Goal: Information Seeking & Learning: Learn about a topic

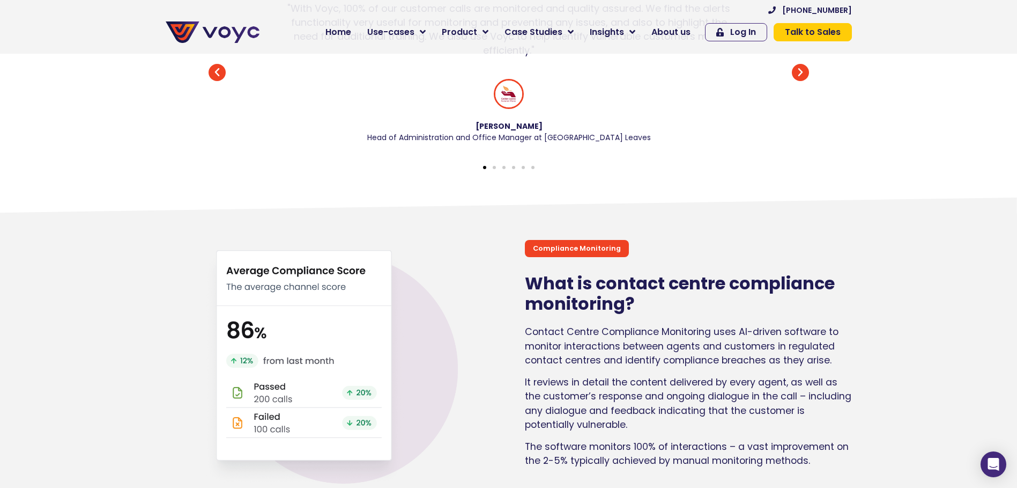
scroll to position [697, 0]
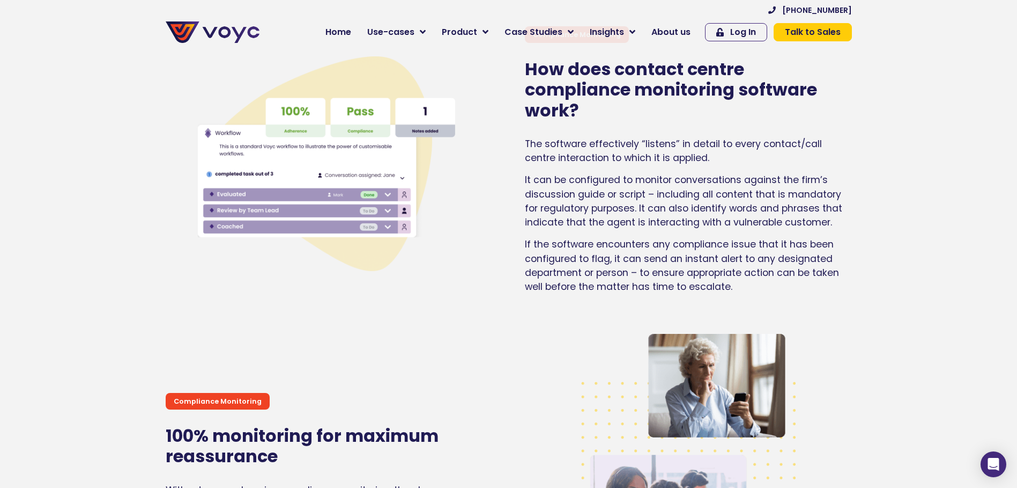
scroll to position [1555, 0]
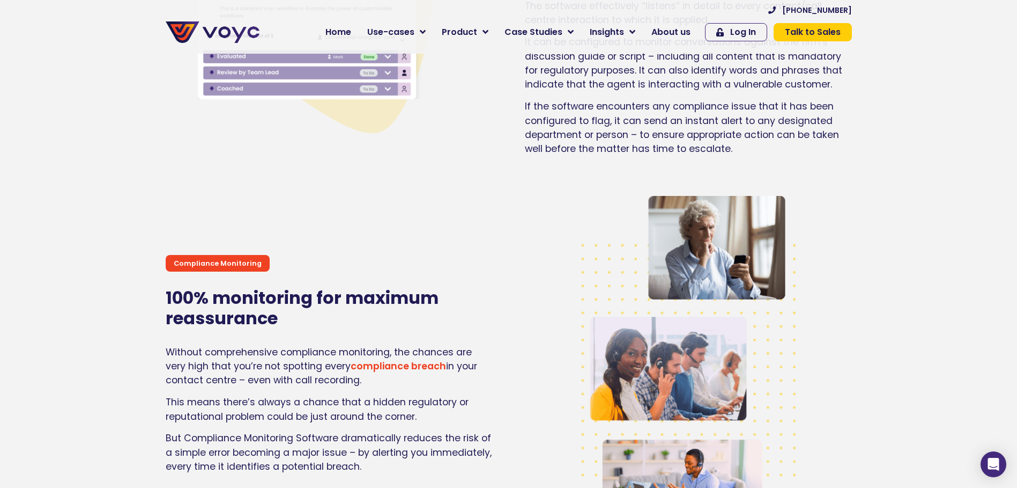
click at [272, 256] on div "Compliance Monitoring 100% monitoring for maximum reassurance Without comprehen…" at bounding box center [334, 367] width 349 height 355
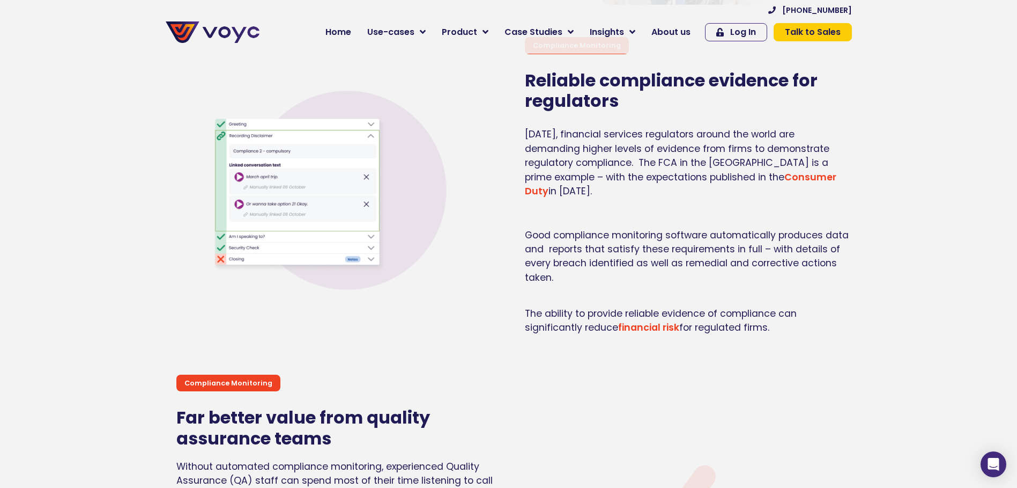
scroll to position [2038, 0]
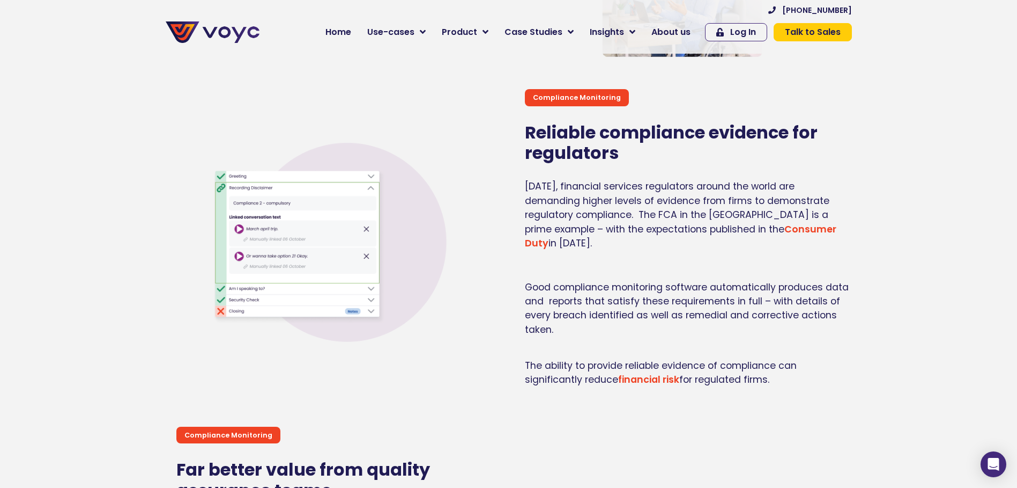
drag, startPoint x: 528, startPoint y: 191, endPoint x: 809, endPoint y: 385, distance: 340.8
click at [809, 385] on div "[DATE], financial services regulators around the world are demanding higher lev…" at bounding box center [688, 286] width 327 height 215
drag, startPoint x: 809, startPoint y: 385, endPoint x: 711, endPoint y: 403, distance: 99.4
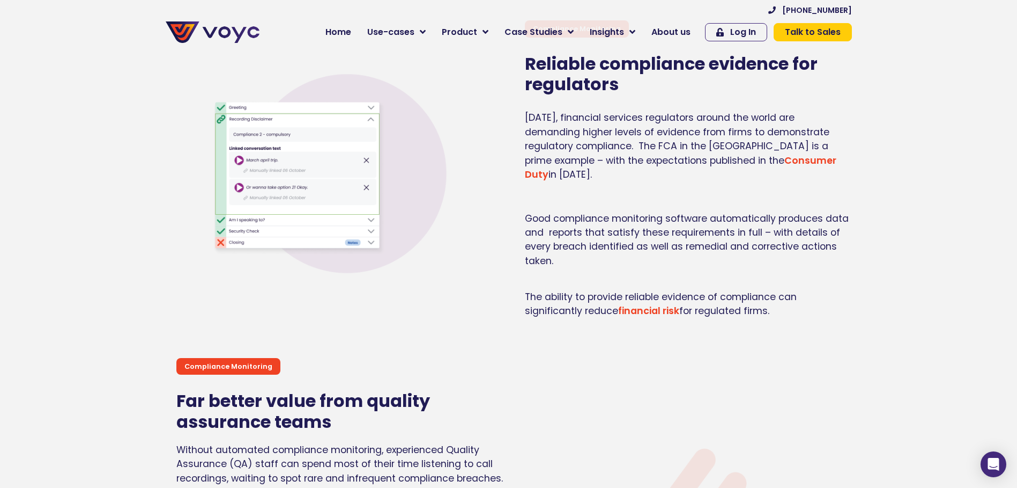
scroll to position [2253, 0]
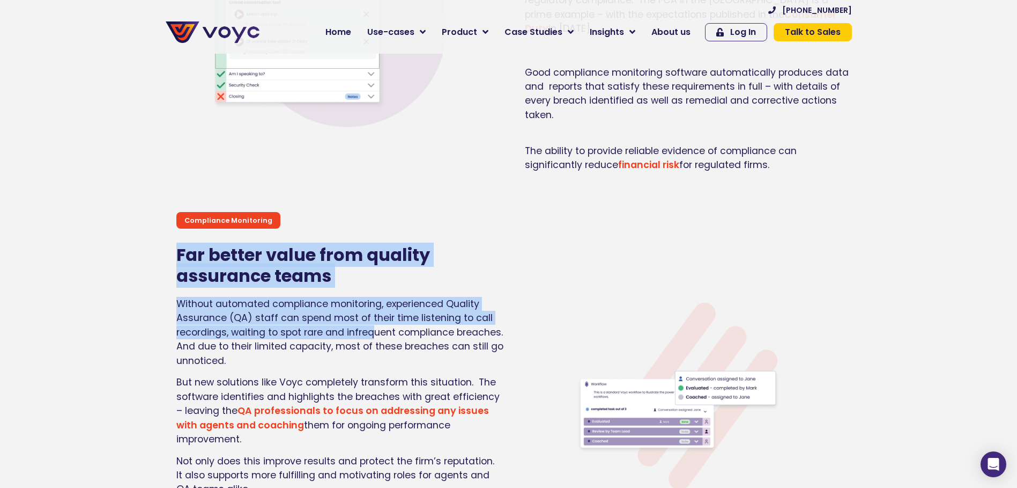
drag, startPoint x: 169, startPoint y: 242, endPoint x: 375, endPoint y: 326, distance: 222.1
click at [375, 326] on div "Compliance Monitoring Far better value from quality assurance teams Without aut…" at bounding box center [334, 389] width 349 height 367
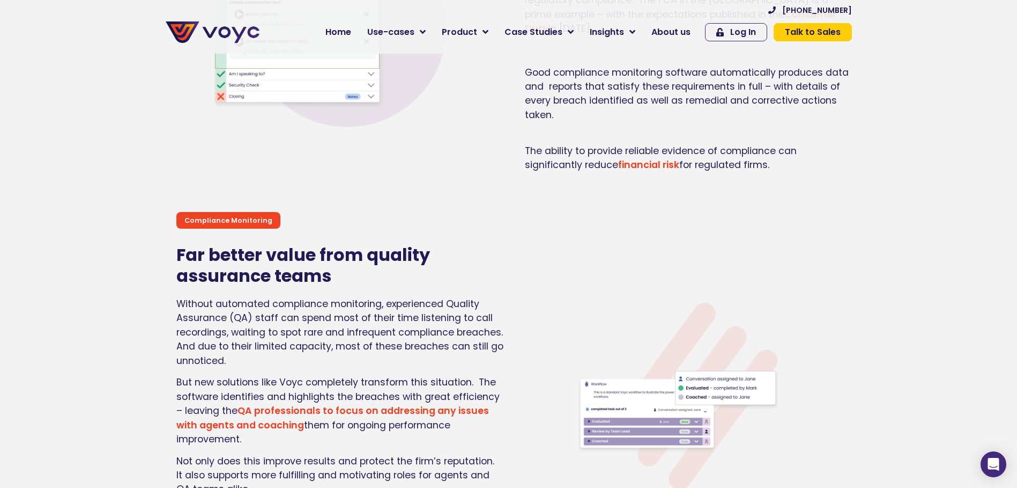
drag, startPoint x: 375, startPoint y: 326, endPoint x: 283, endPoint y: 369, distance: 102.5
click at [283, 375] on span "But new solutions like Voyc completely transform this situation. The software i…" at bounding box center [337, 395] width 323 height 41
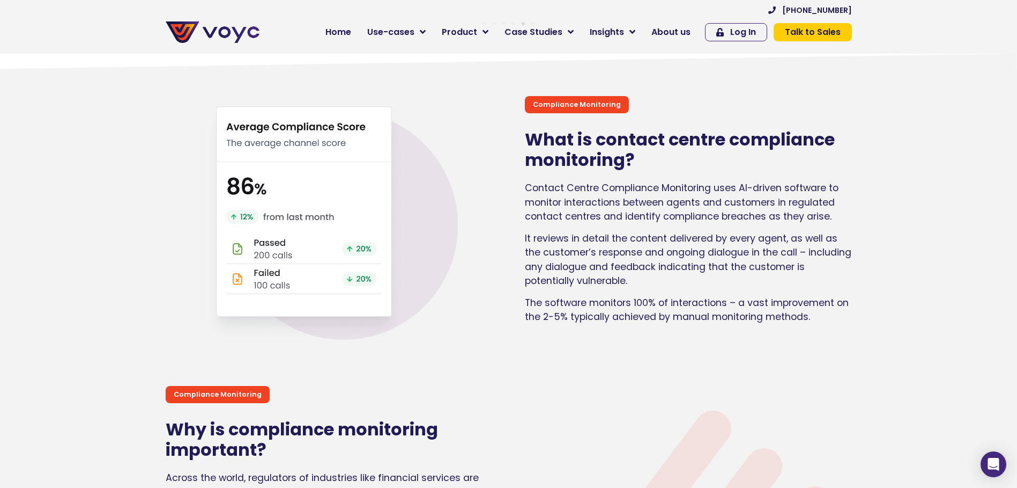
scroll to position [751, 0]
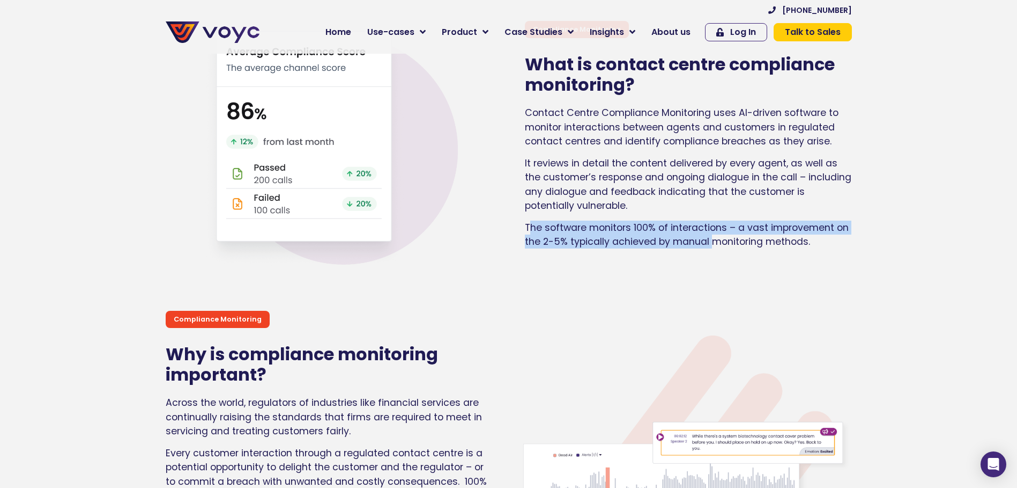
drag, startPoint x: 529, startPoint y: 236, endPoint x: 715, endPoint y: 284, distance: 192.8
click at [715, 284] on div "Compliance Monitoring What is contact centre compliance monitoring? Contact Cen…" at bounding box center [689, 150] width 338 height 268
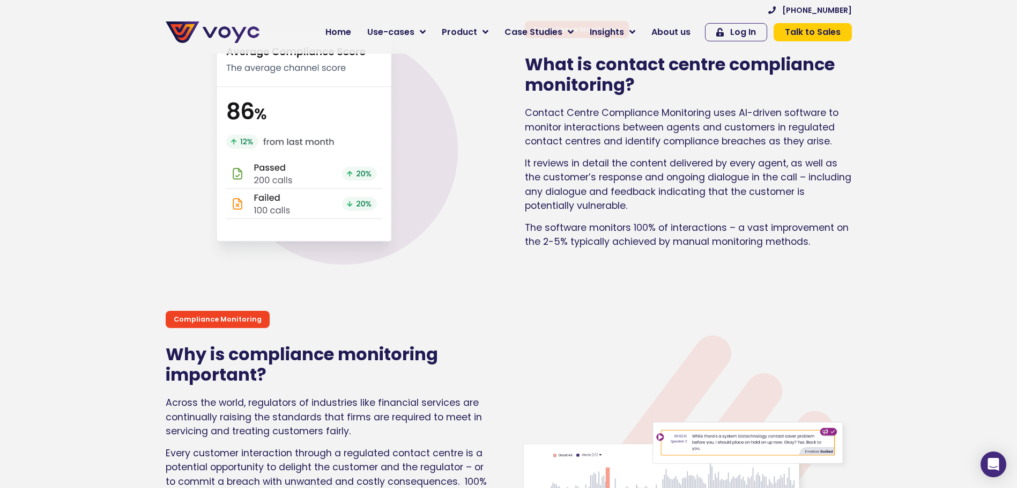
drag, startPoint x: 715, startPoint y: 284, endPoint x: 621, endPoint y: 303, distance: 96.2
click at [621, 303] on section "Compliance Monitoring Why is compliance monitoring important? Across the world,…" at bounding box center [508, 475] width 1017 height 382
